Goal: Information Seeking & Learning: Learn about a topic

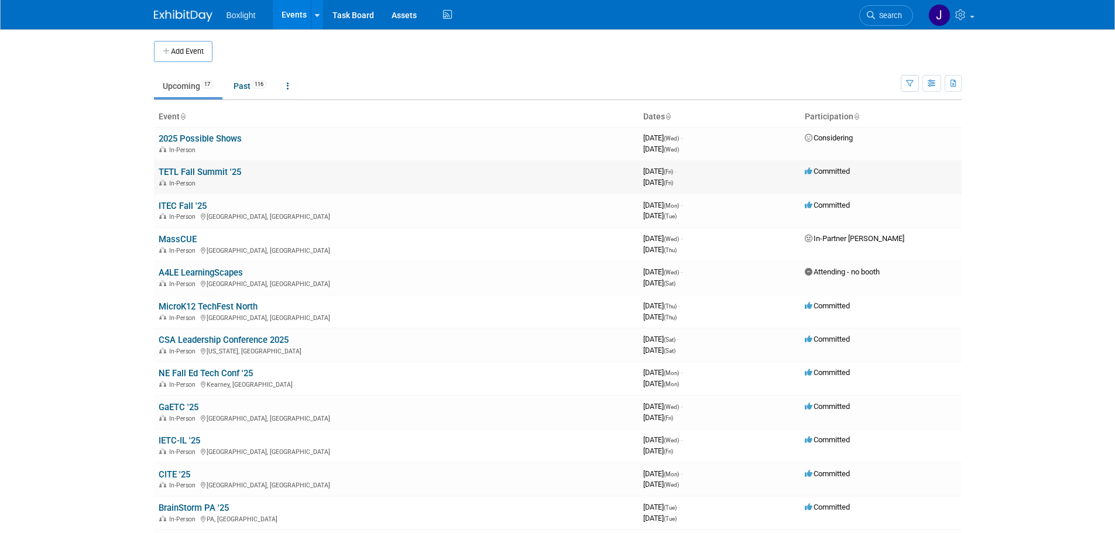
click at [235, 172] on link "TETL Fall Summit '25" at bounding box center [200, 172] width 82 height 11
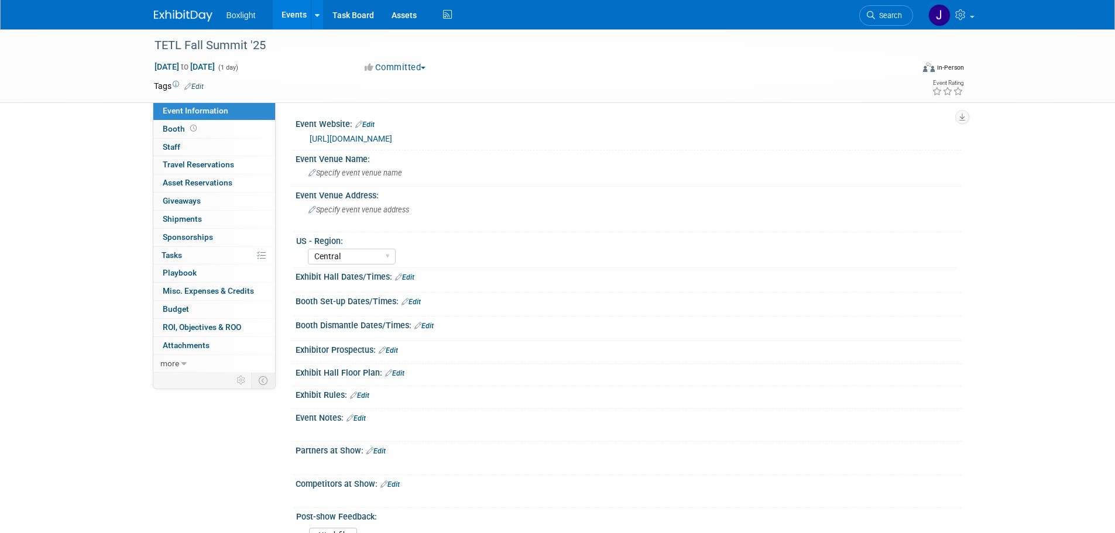
select select "Central"
click at [295, 10] on link "Events" at bounding box center [294, 14] width 43 height 29
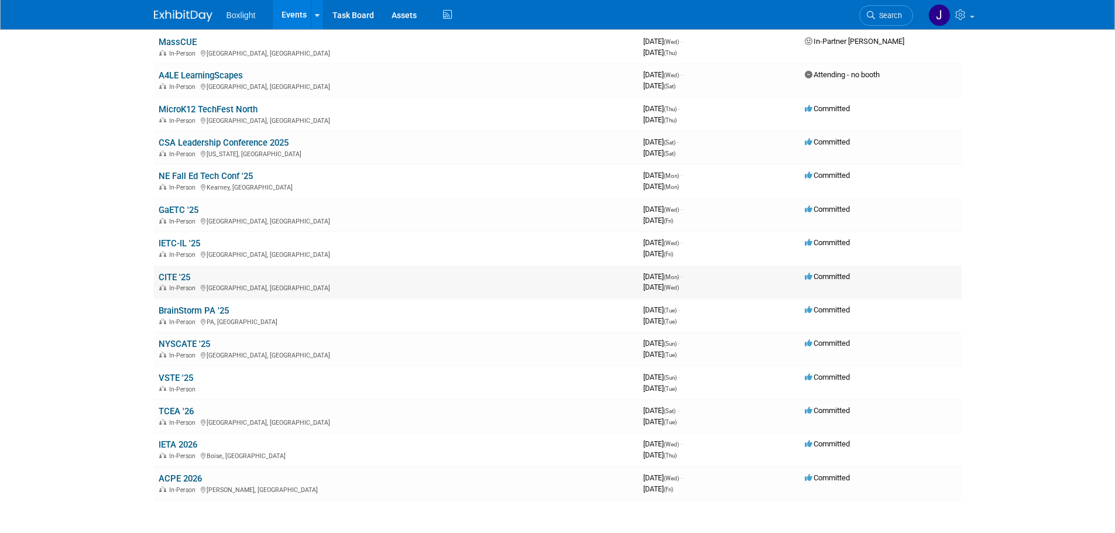
scroll to position [234, 0]
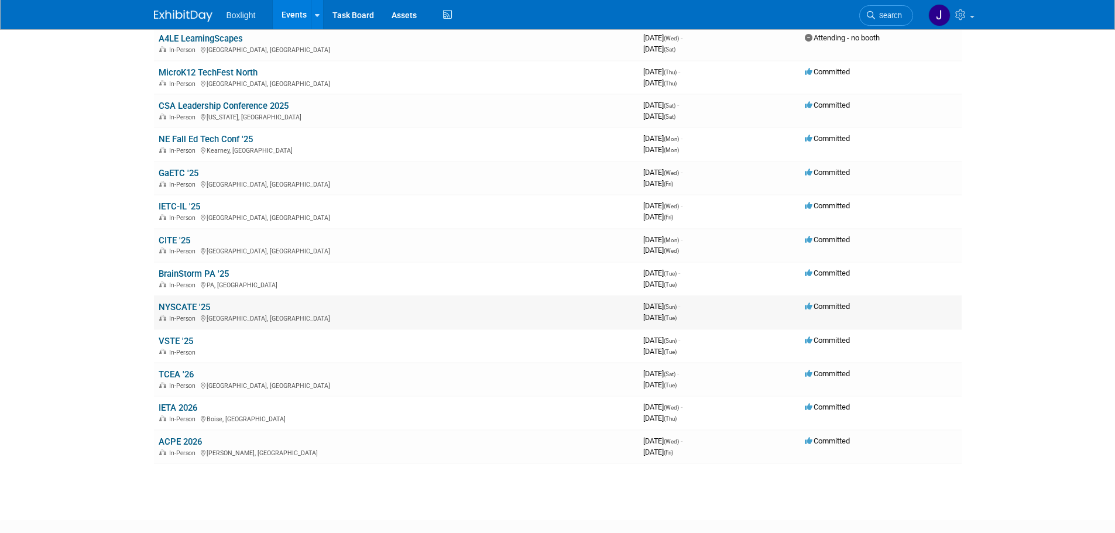
click at [198, 306] on link "NYSCATE '25" at bounding box center [184, 307] width 51 height 11
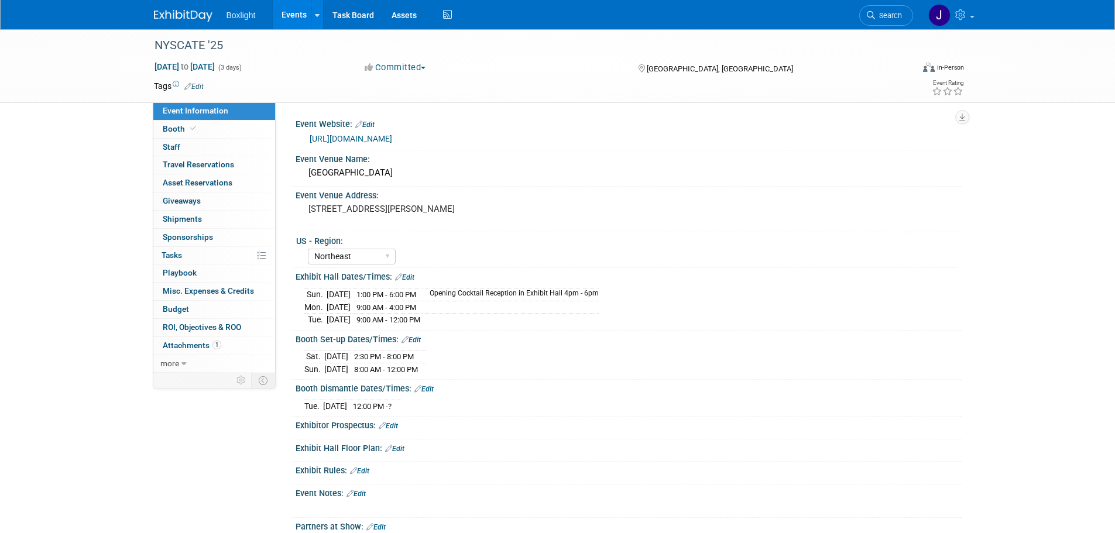
select select "Northeast"
click at [197, 129] on link "Booth" at bounding box center [214, 130] width 122 height 18
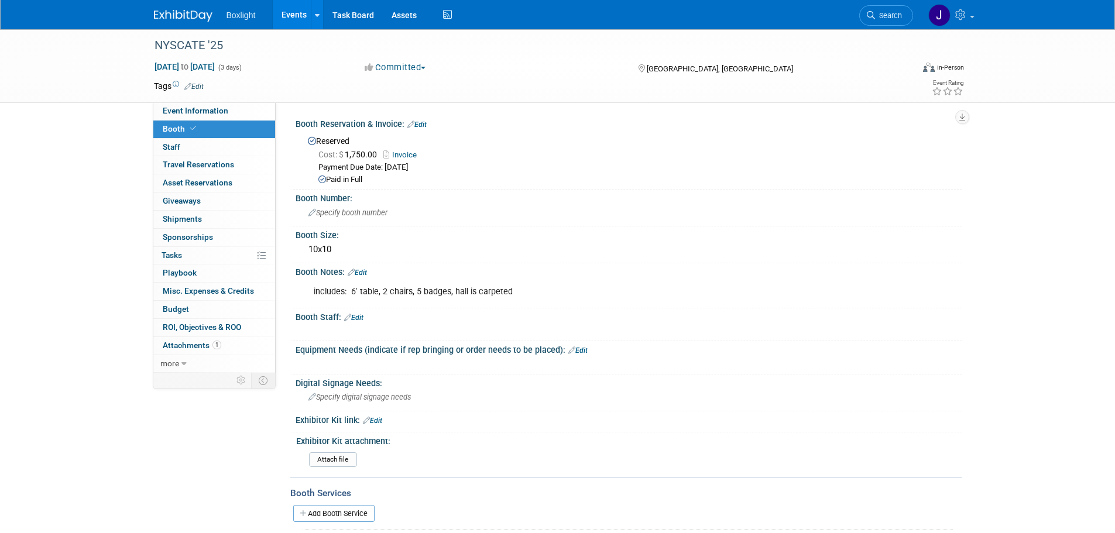
click at [286, 15] on link "Events" at bounding box center [294, 14] width 43 height 29
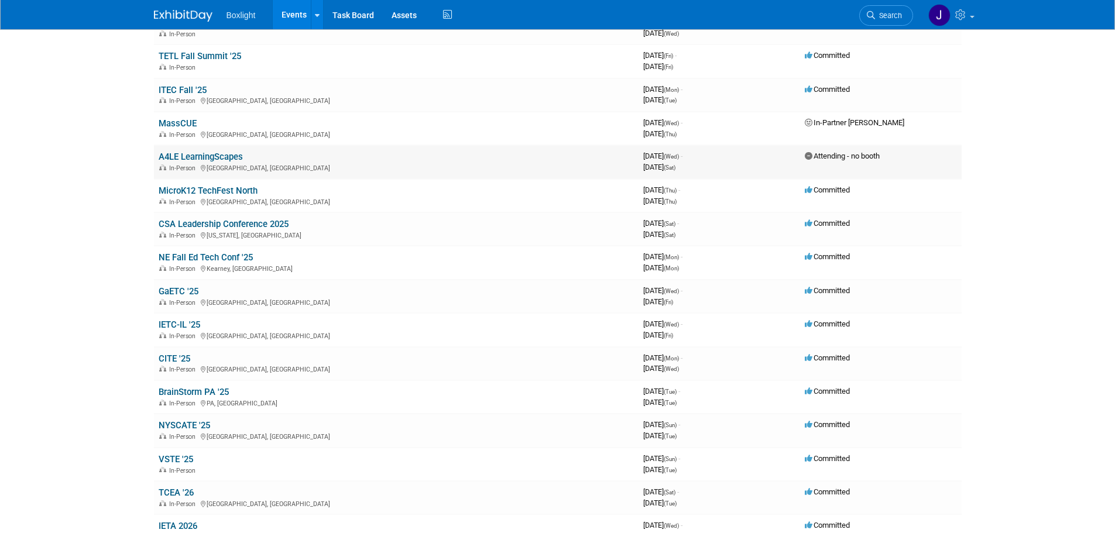
scroll to position [117, 0]
click at [187, 318] on td "IETC-IL '25 In-Person [GEOGRAPHIC_DATA], [GEOGRAPHIC_DATA]" at bounding box center [396, 328] width 484 height 33
click at [181, 324] on link "IETC-IL '25" at bounding box center [180, 323] width 42 height 11
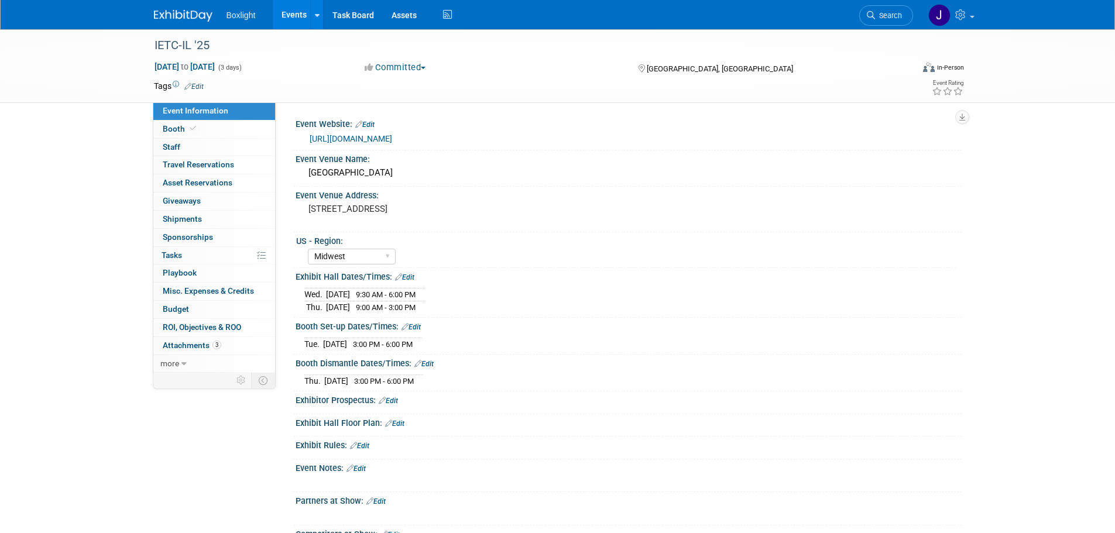
select select "Midwest"
click at [206, 130] on link "Booth" at bounding box center [214, 130] width 122 height 18
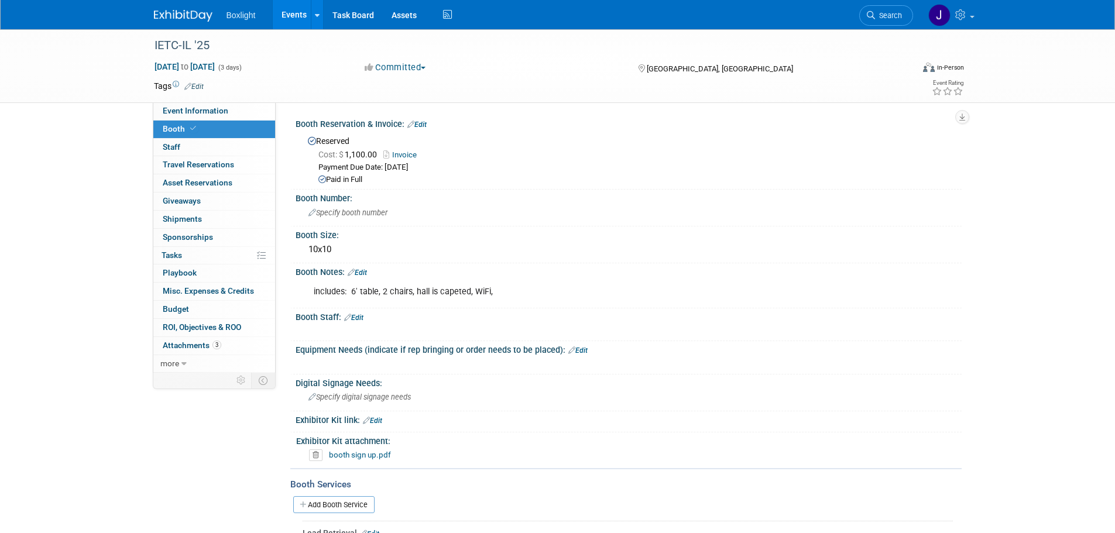
drag, startPoint x: 297, startPoint y: 9, endPoint x: 290, endPoint y: 9, distance: 7.6
click at [296, 9] on link "Events" at bounding box center [294, 14] width 43 height 29
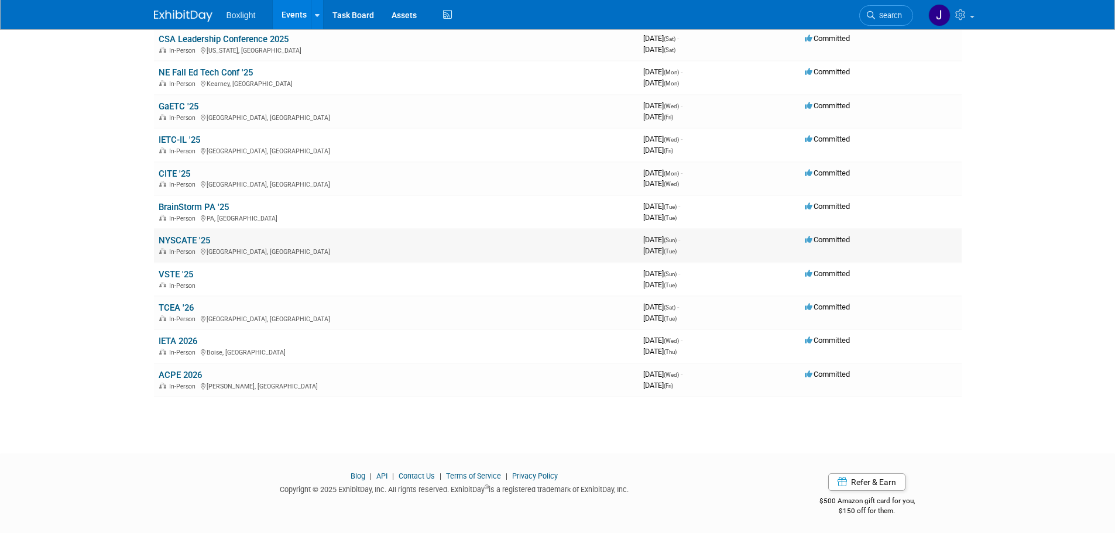
scroll to position [303, 0]
click at [191, 278] on div "In-Person" at bounding box center [396, 282] width 475 height 9
click at [186, 274] on link "VSTE '25" at bounding box center [176, 272] width 35 height 11
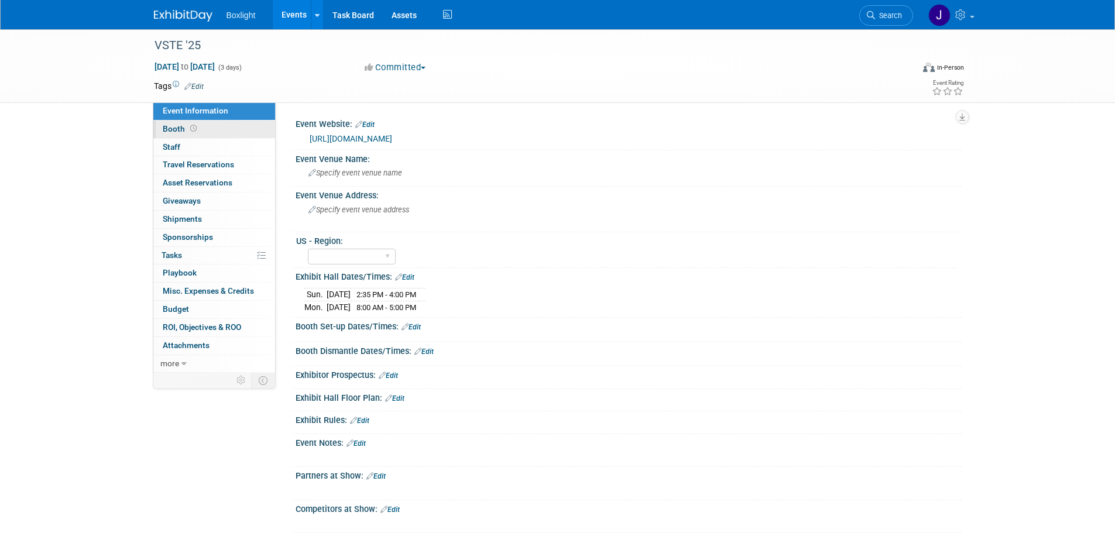
click at [198, 131] on link "Booth" at bounding box center [214, 130] width 122 height 18
